Goal: Information Seeking & Learning: Compare options

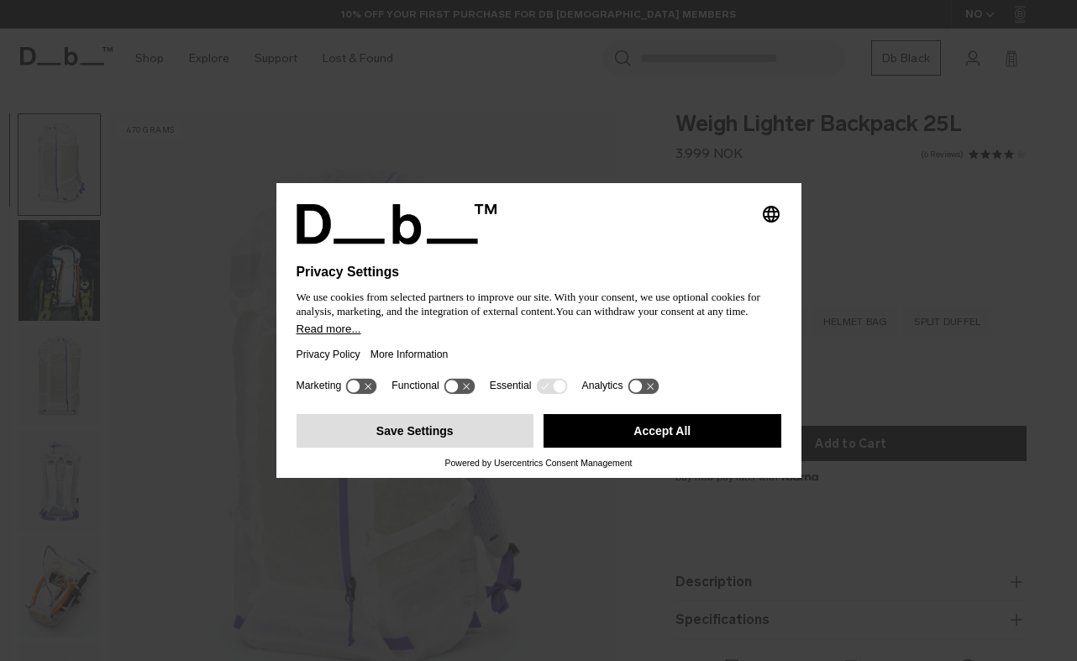
click at [457, 436] on button "Save Settings" at bounding box center [415, 431] width 238 height 34
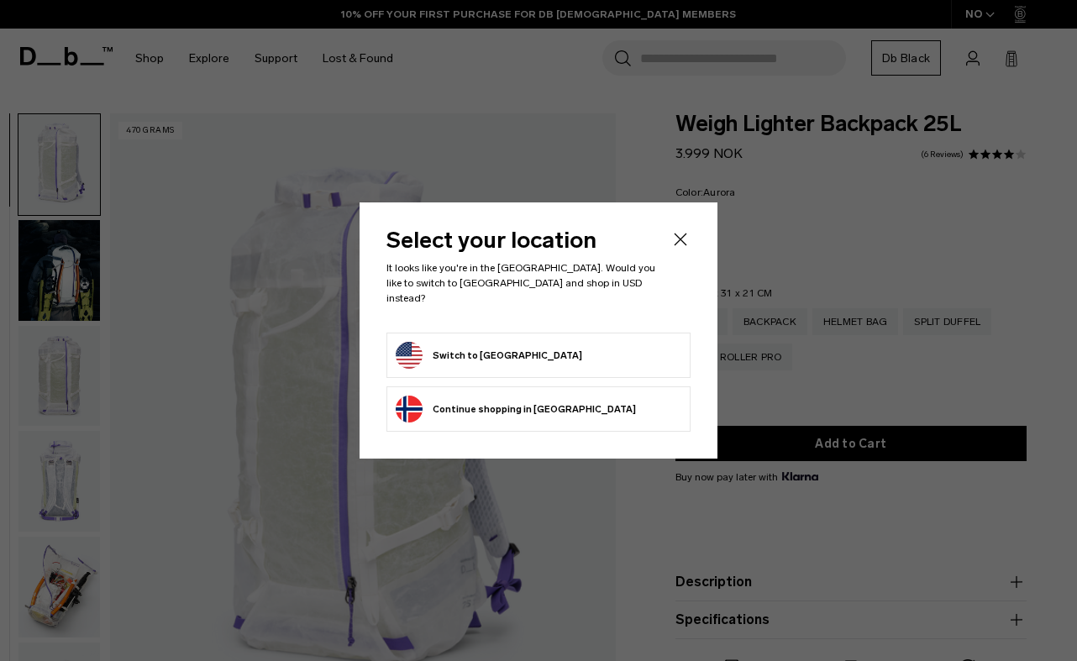
click at [501, 350] on button "Switch to [GEOGRAPHIC_DATA]" at bounding box center [489, 355] width 186 height 27
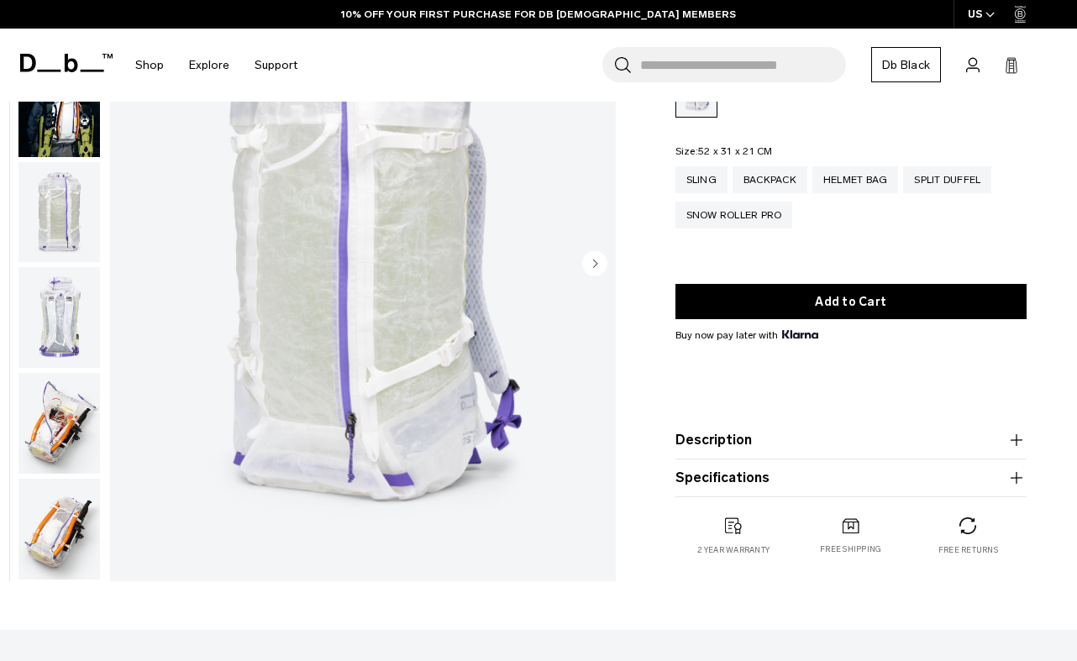
scroll to position [166, 0]
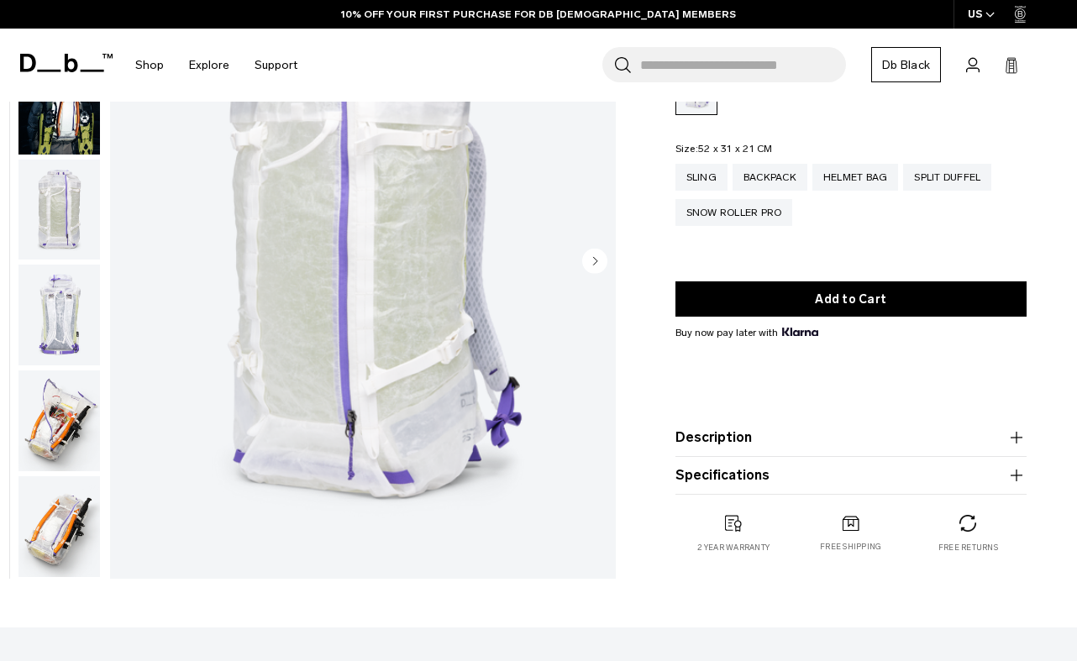
click at [50, 401] on img "button" at bounding box center [58, 420] width 81 height 101
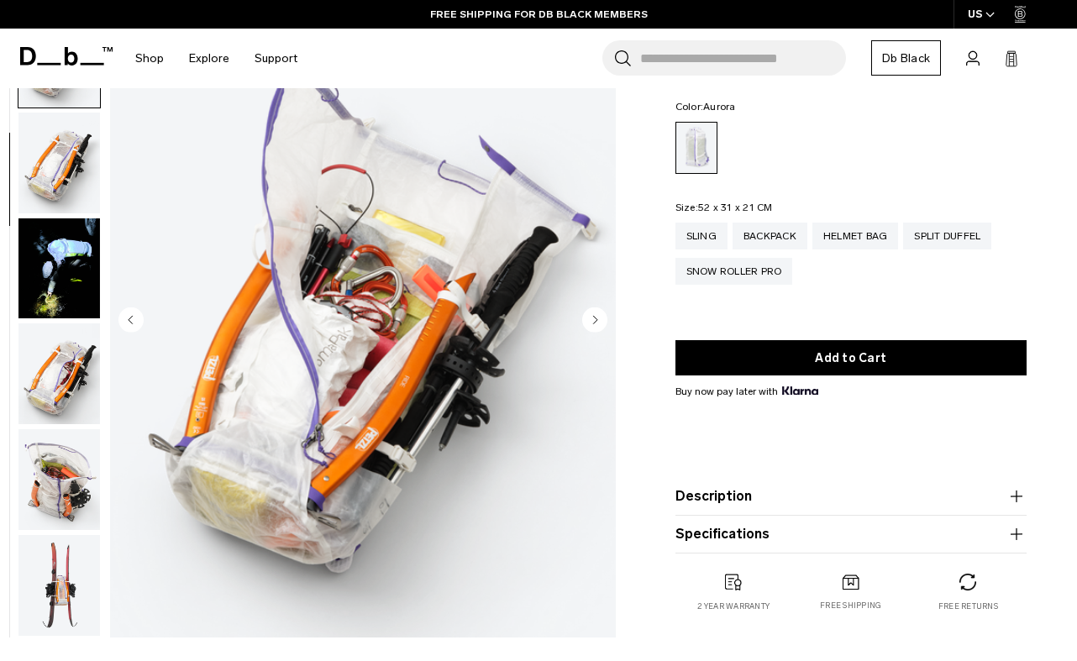
scroll to position [119, 0]
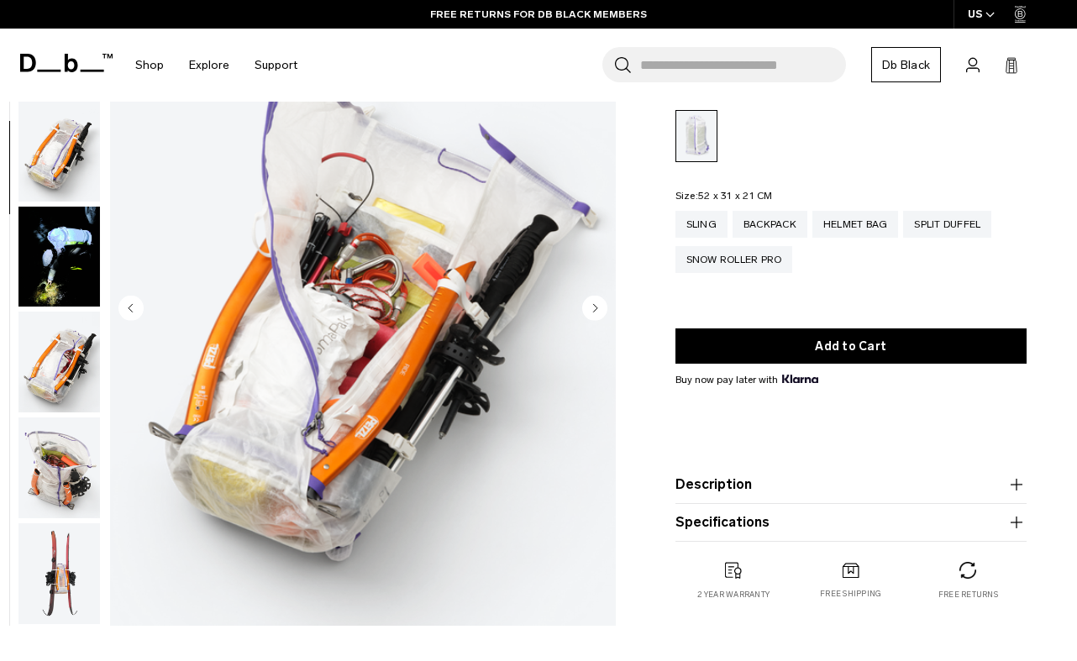
click at [64, 450] on img "button" at bounding box center [58, 467] width 81 height 101
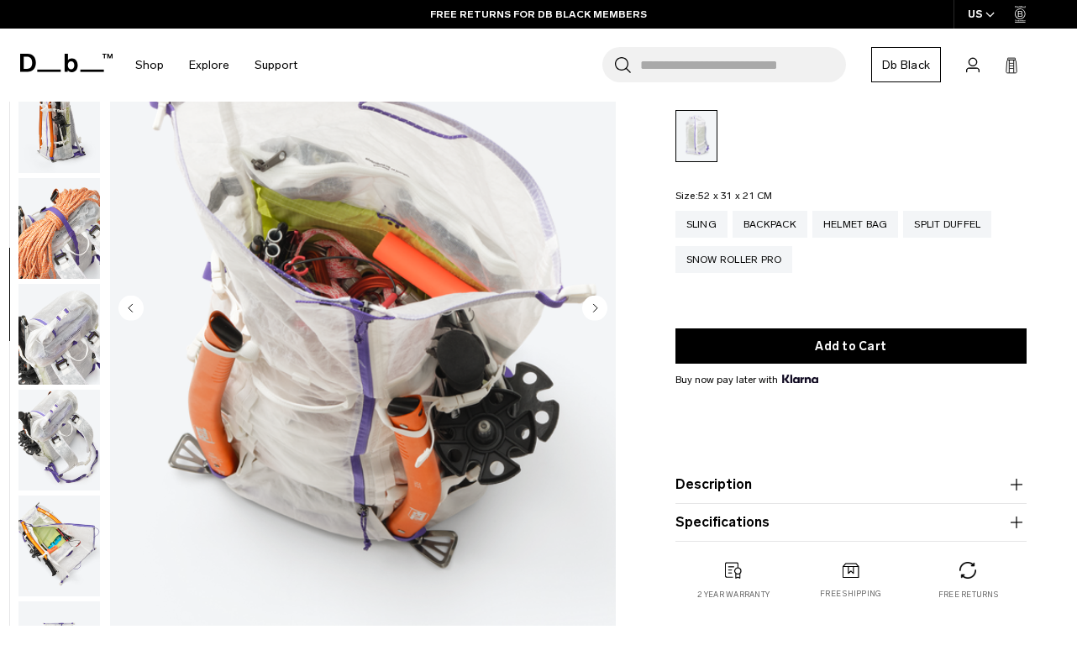
scroll to position [1266, 0]
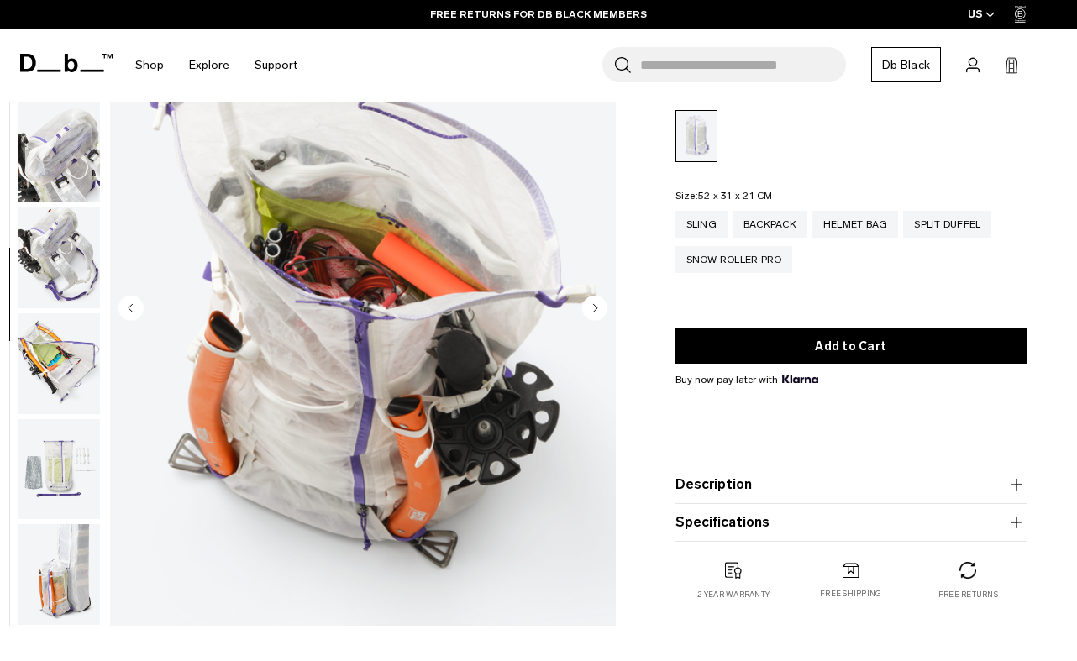
click at [70, 464] on img "button" at bounding box center [58, 469] width 81 height 101
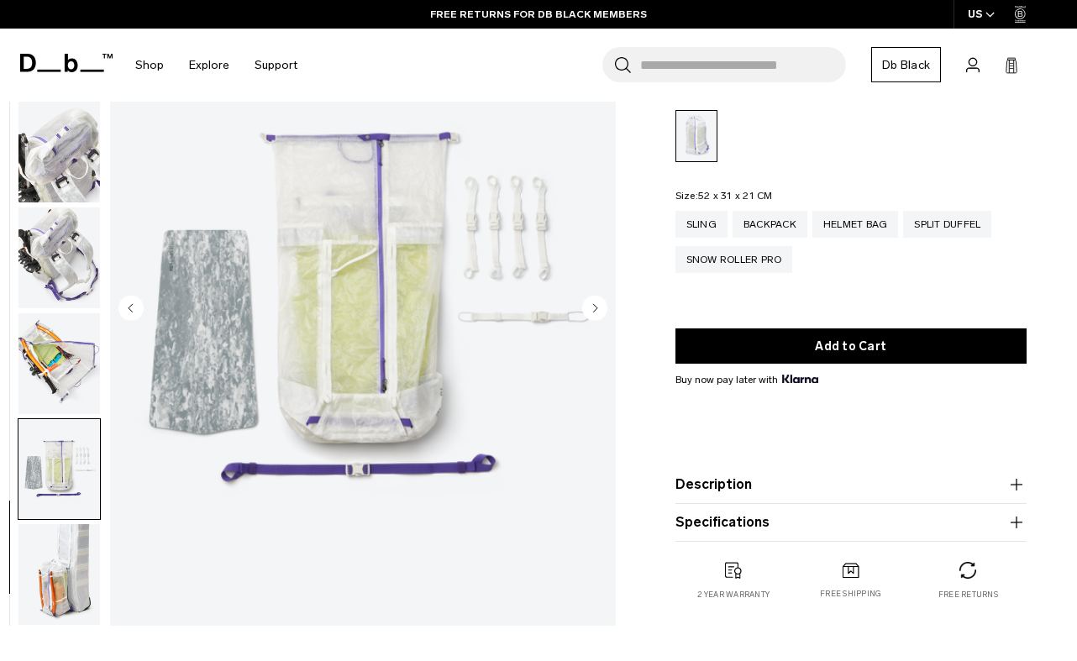
click at [68, 590] on img "button" at bounding box center [58, 574] width 81 height 101
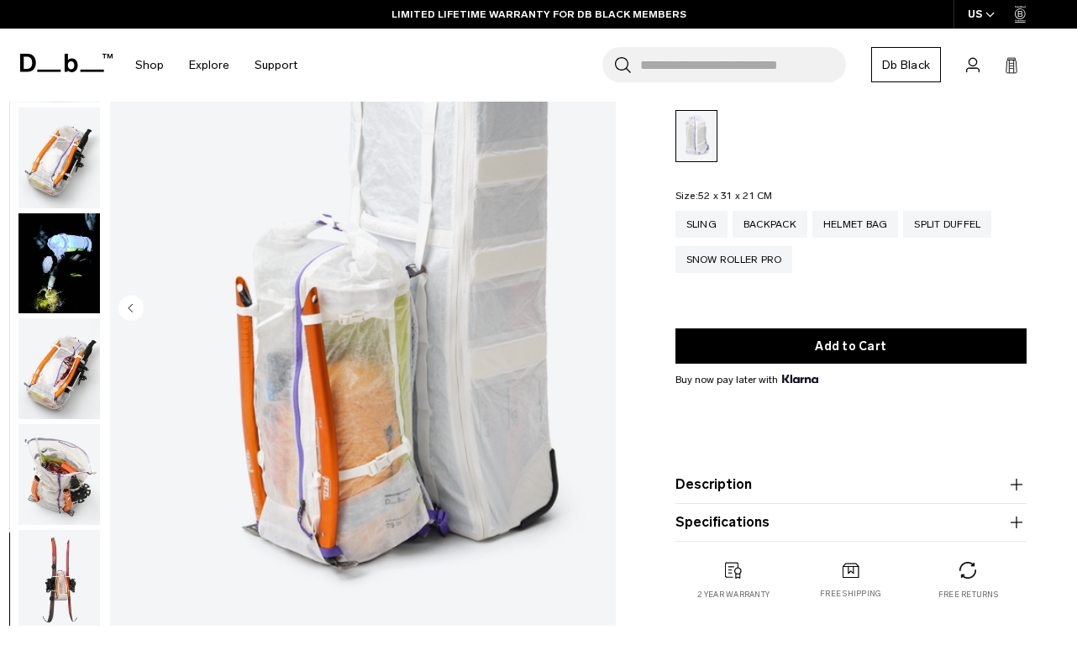
scroll to position [0, 0]
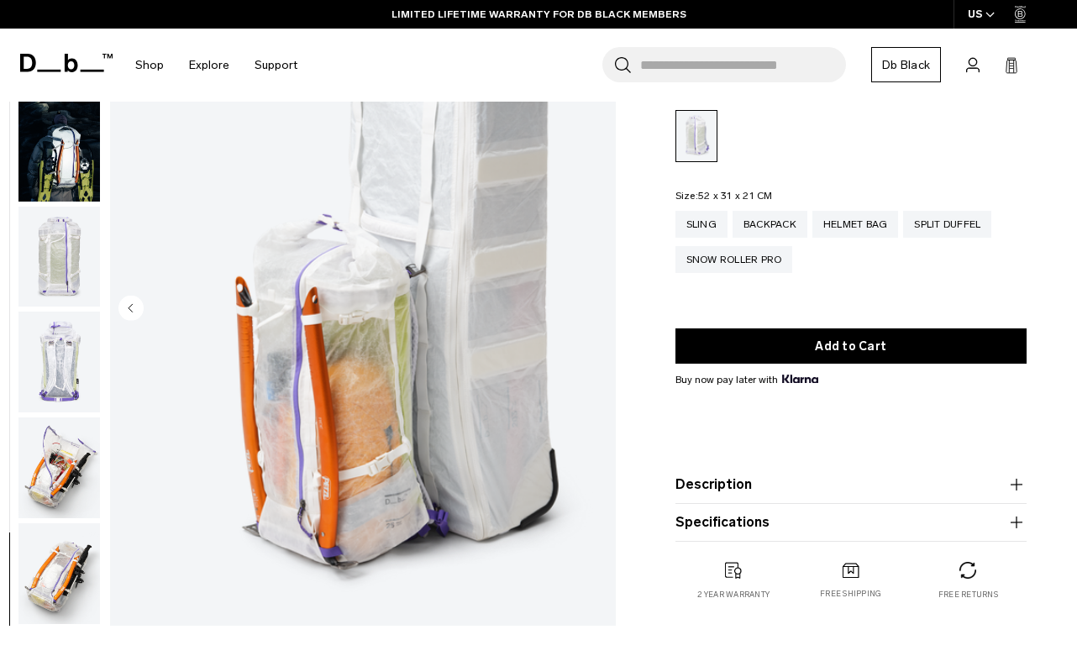
click at [54, 271] on img "button" at bounding box center [58, 257] width 81 height 101
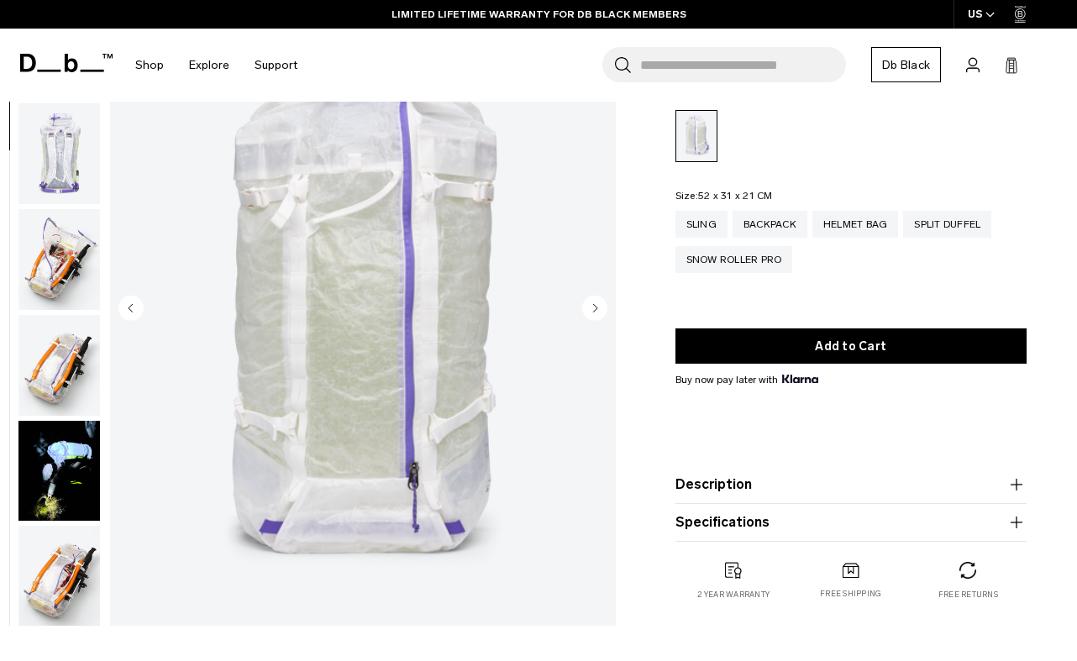
scroll to position [212, 0]
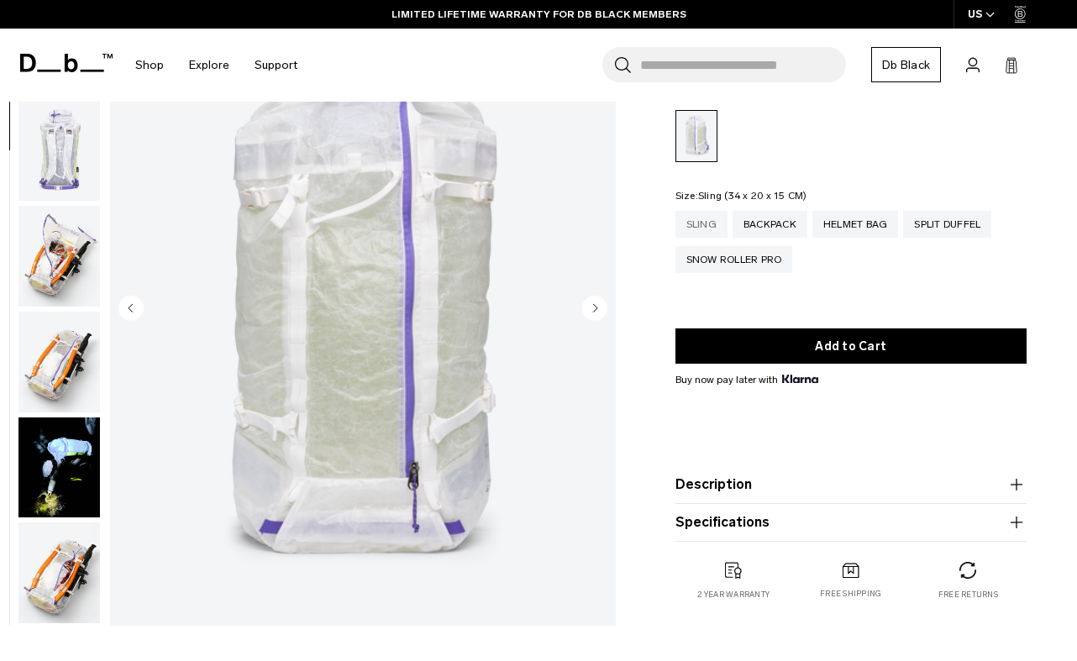
click at [706, 225] on div "Sling" at bounding box center [701, 224] width 52 height 27
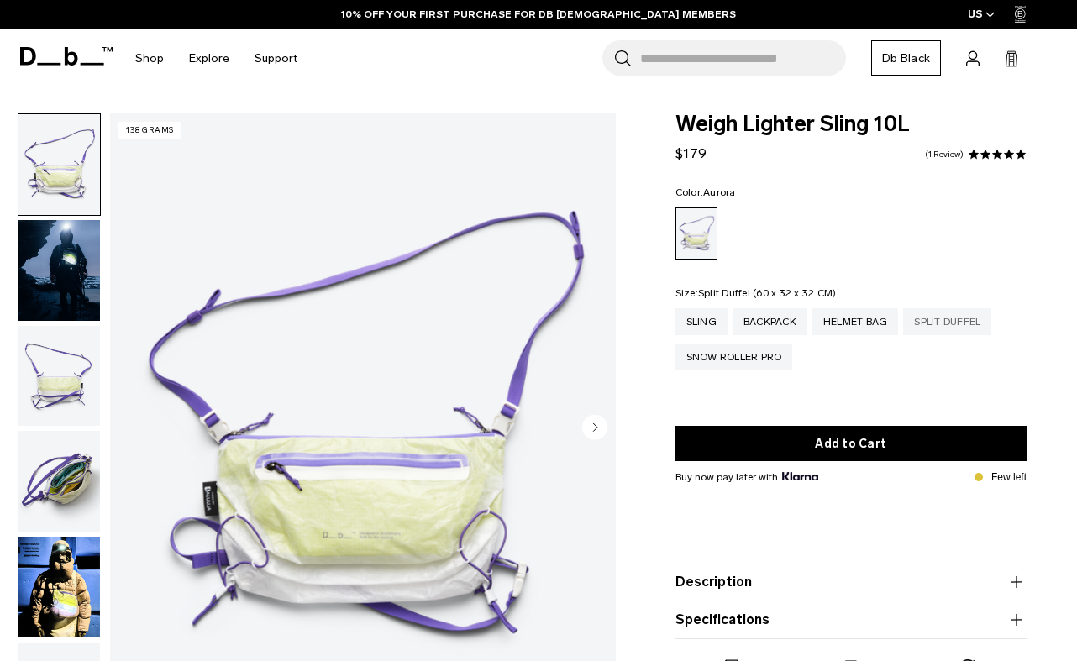
click at [964, 322] on div "Split Duffel" at bounding box center [947, 321] width 88 height 27
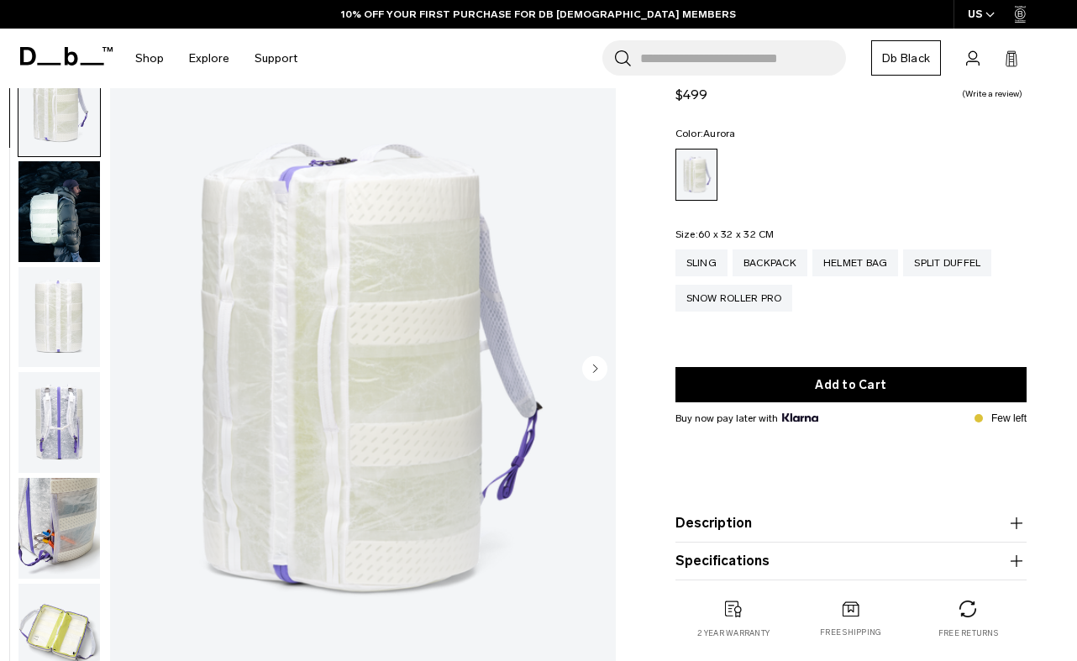
click at [82, 196] on img "button" at bounding box center [58, 211] width 81 height 101
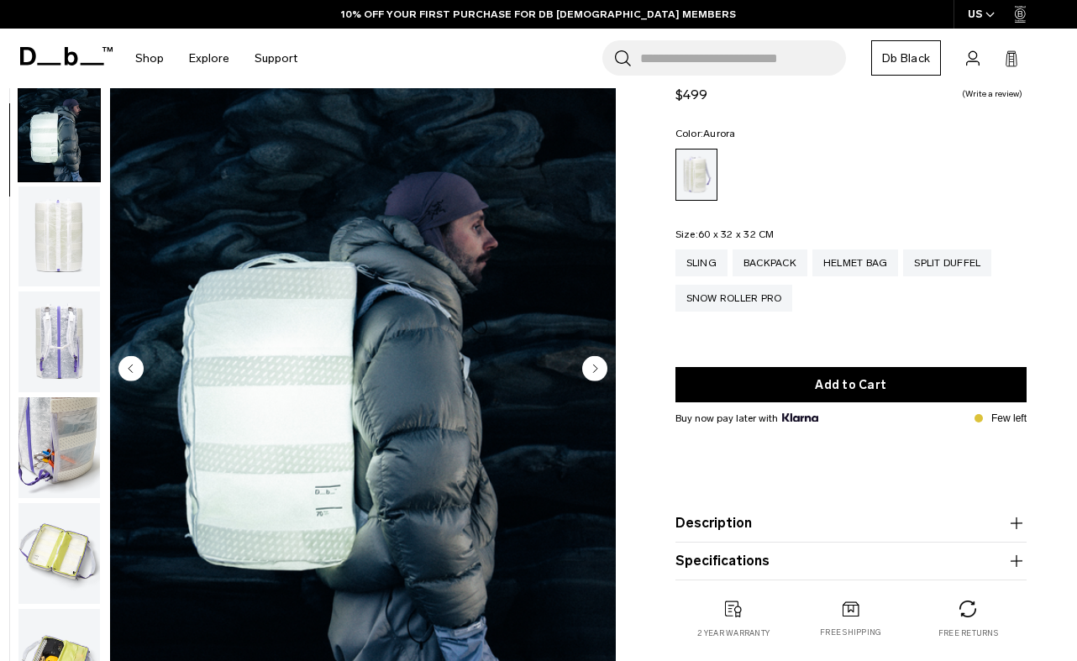
scroll to position [106, 0]
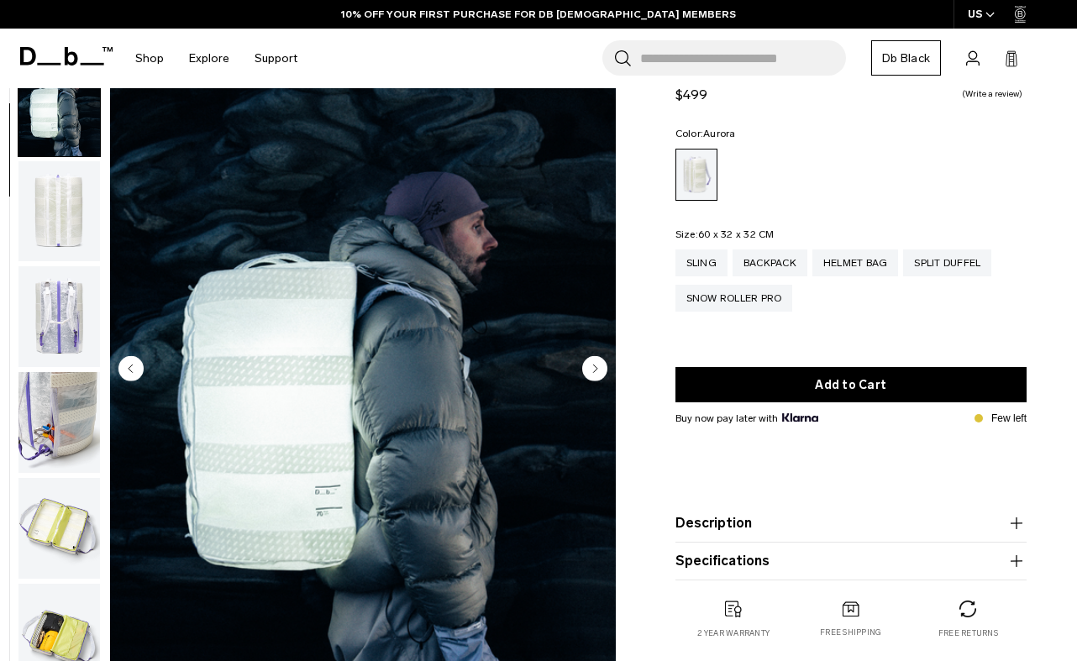
click at [64, 337] on img "button" at bounding box center [58, 316] width 81 height 101
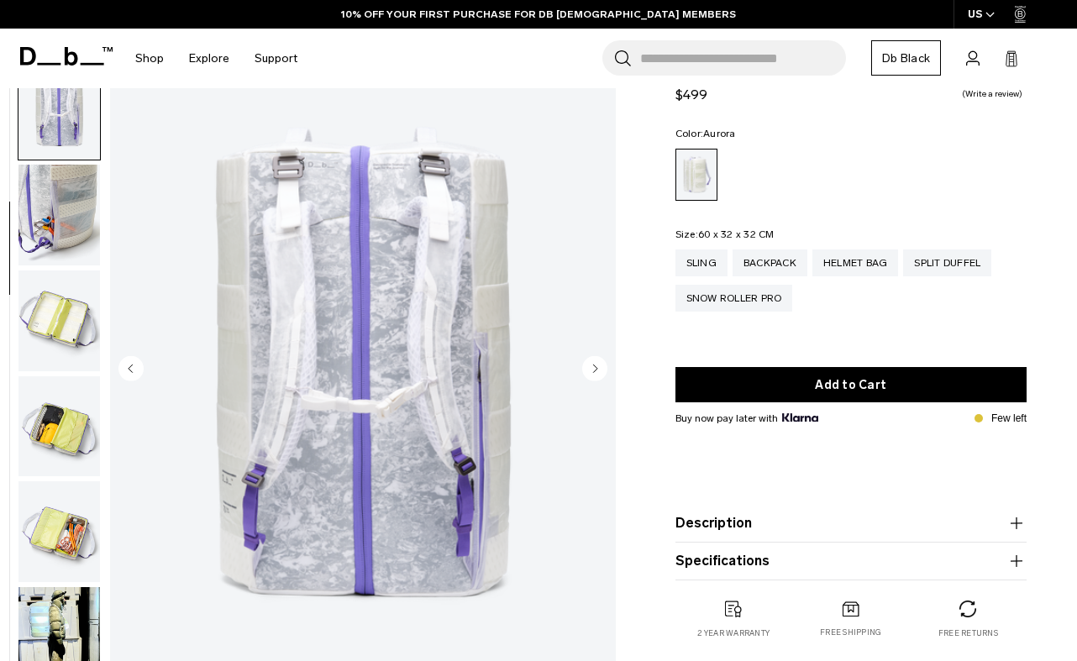
scroll to position [317, 0]
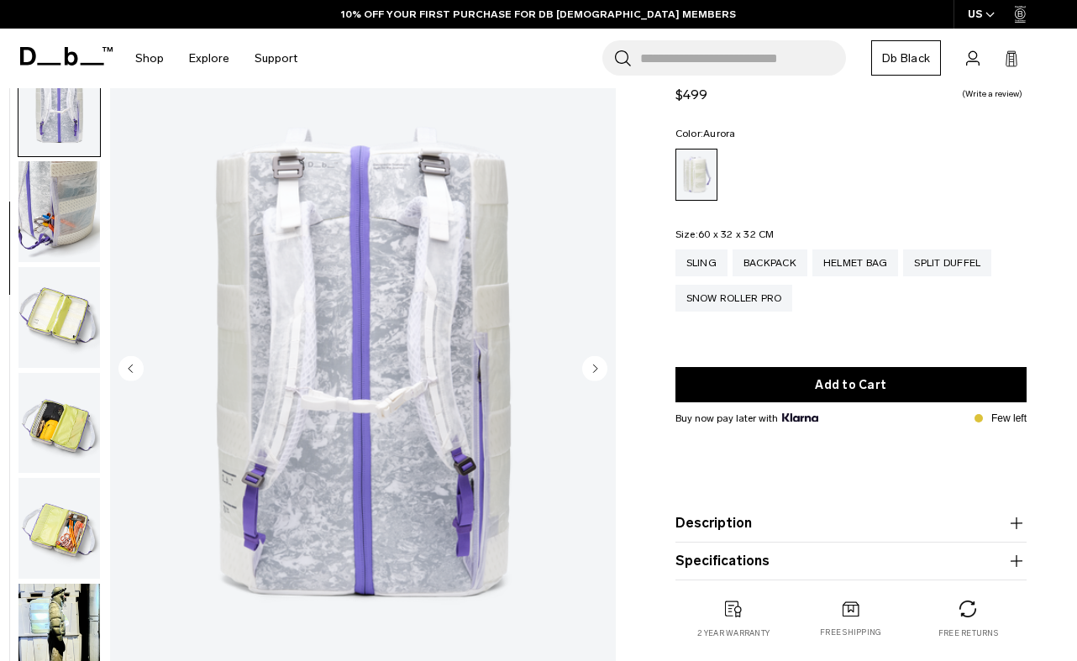
click at [47, 215] on img "button" at bounding box center [58, 211] width 81 height 101
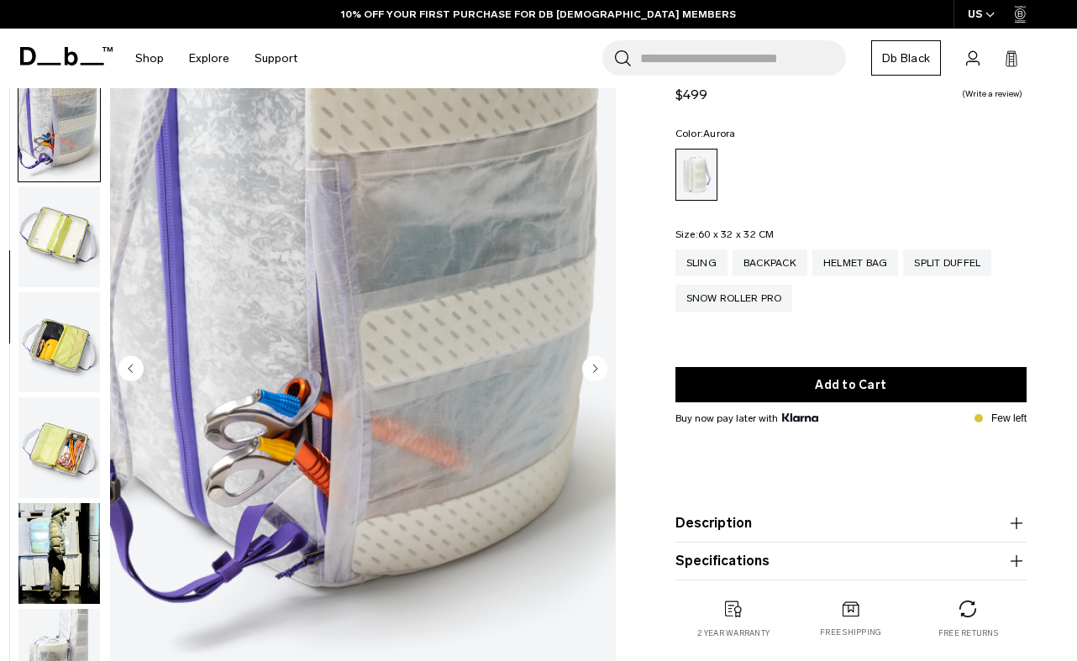
scroll to position [422, 0]
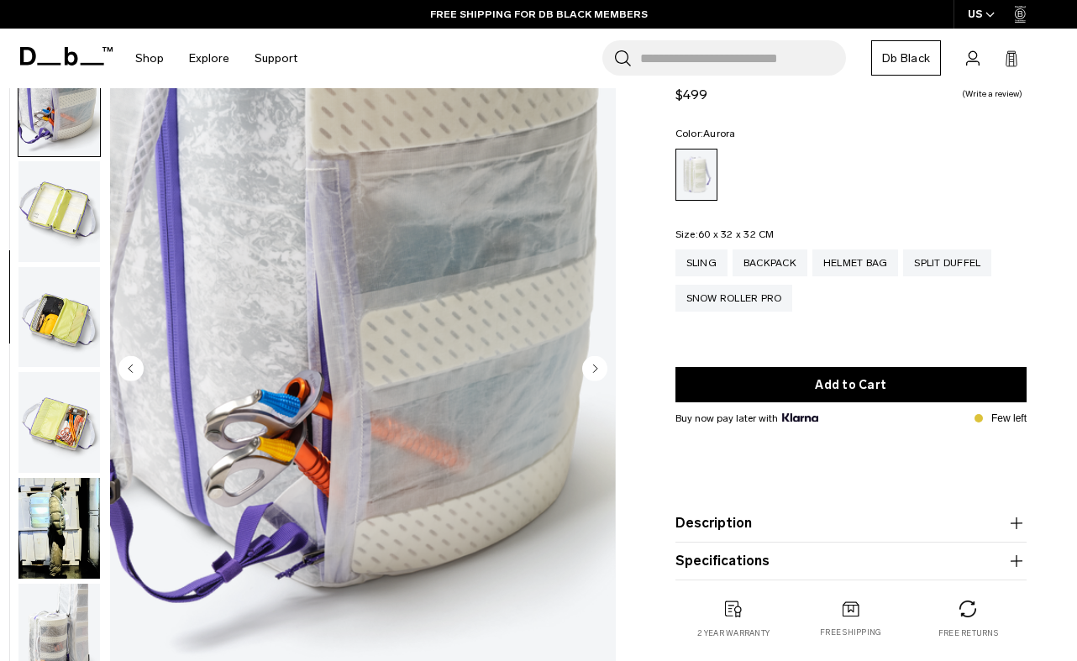
click at [78, 430] on img "button" at bounding box center [58, 422] width 81 height 101
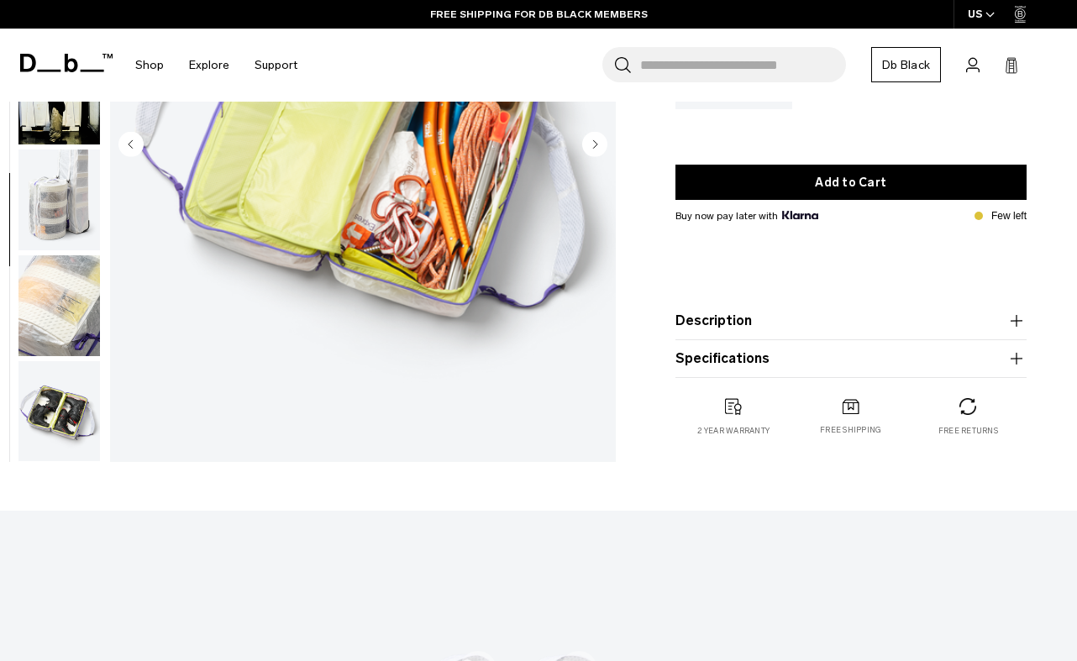
scroll to position [0, 0]
